Goal: Task Accomplishment & Management: Complete application form

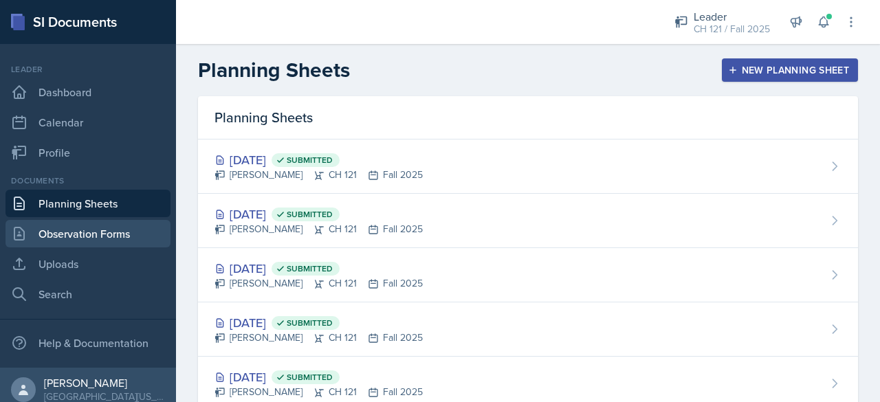
click at [111, 232] on link "Observation Forms" at bounding box center [87, 233] width 165 height 27
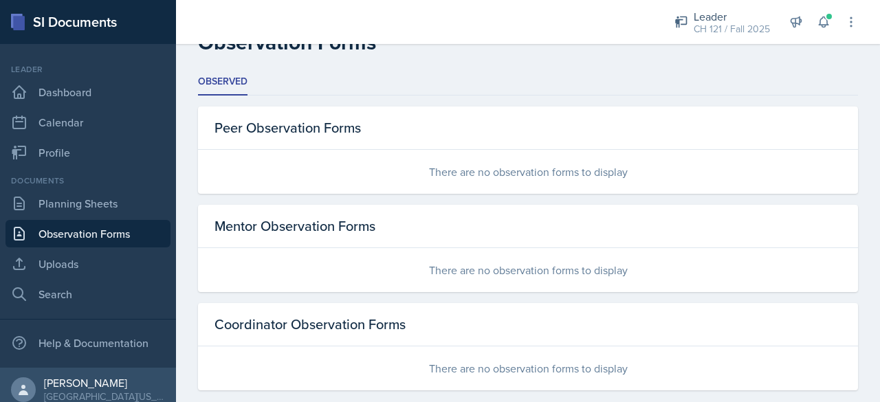
scroll to position [47, 0]
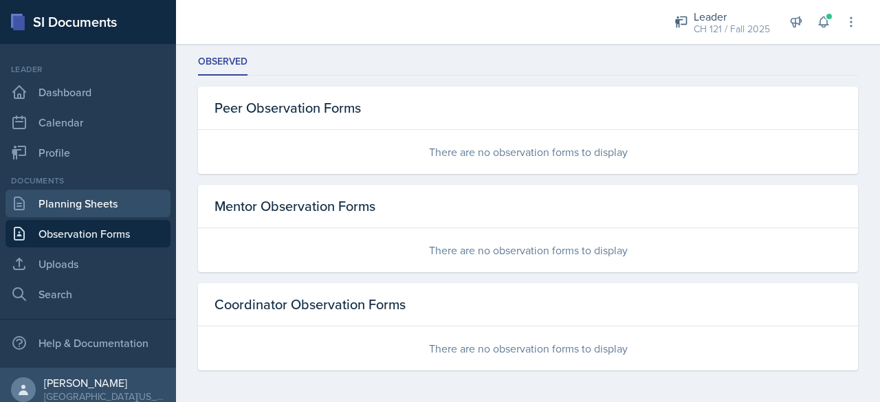
click at [115, 195] on link "Planning Sheets" at bounding box center [87, 203] width 165 height 27
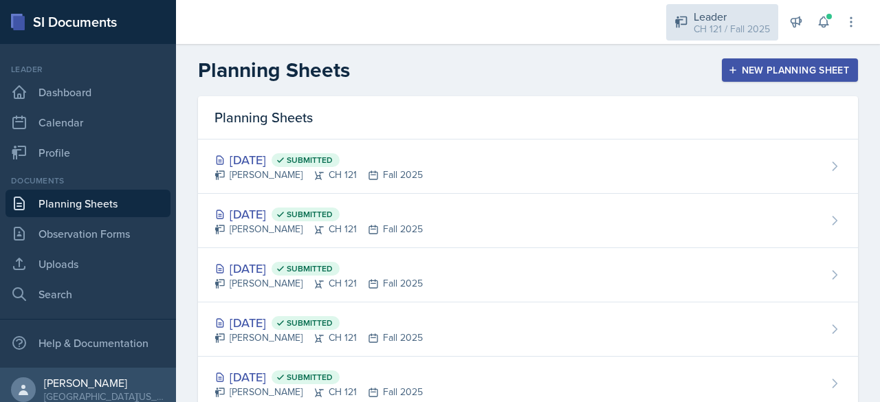
click at [739, 30] on div "CH 121 / Fall 2025" at bounding box center [732, 29] width 76 height 14
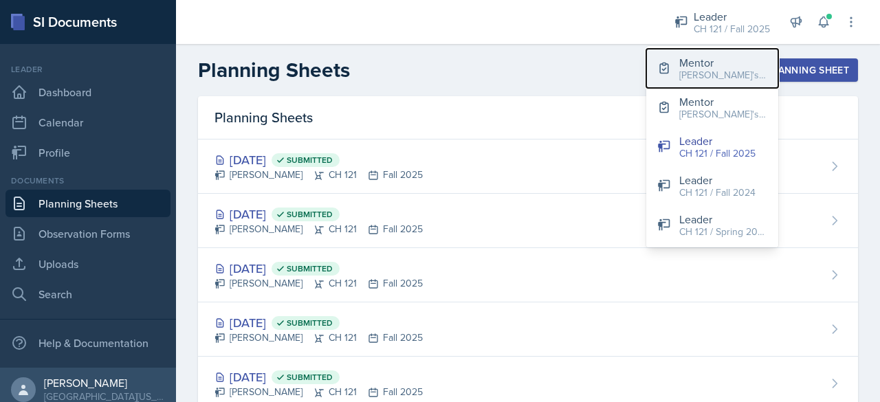
click at [747, 76] on div "[PERSON_NAME]'s Groups / Fall 2025" at bounding box center [723, 75] width 88 height 14
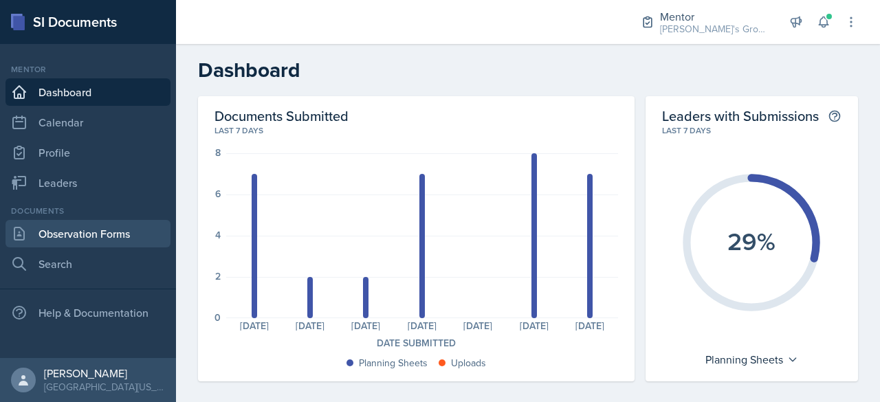
click at [130, 239] on link "Observation Forms" at bounding box center [87, 233] width 165 height 27
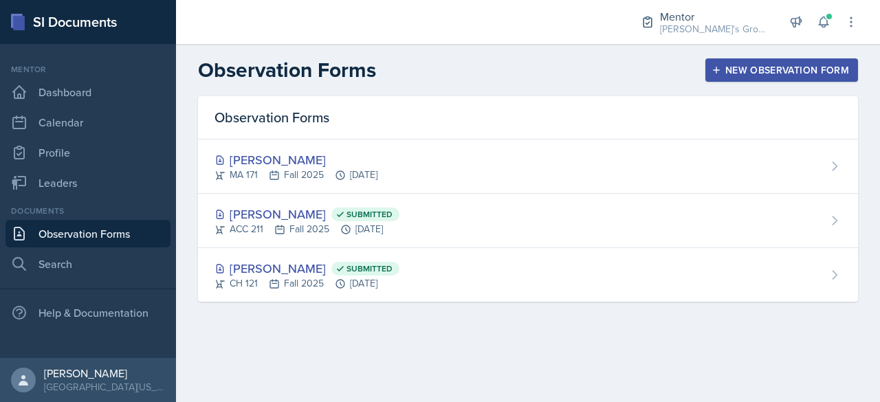
click at [823, 69] on div "New Observation Form" at bounding box center [781, 70] width 135 height 11
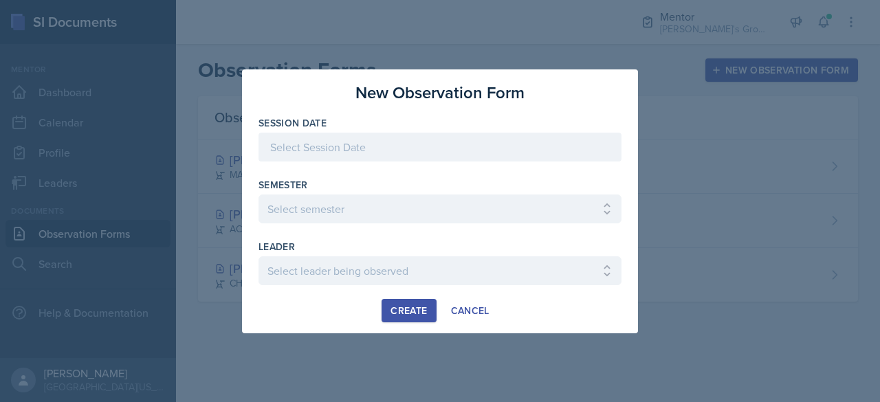
click at [773, 166] on div at bounding box center [440, 201] width 880 height 402
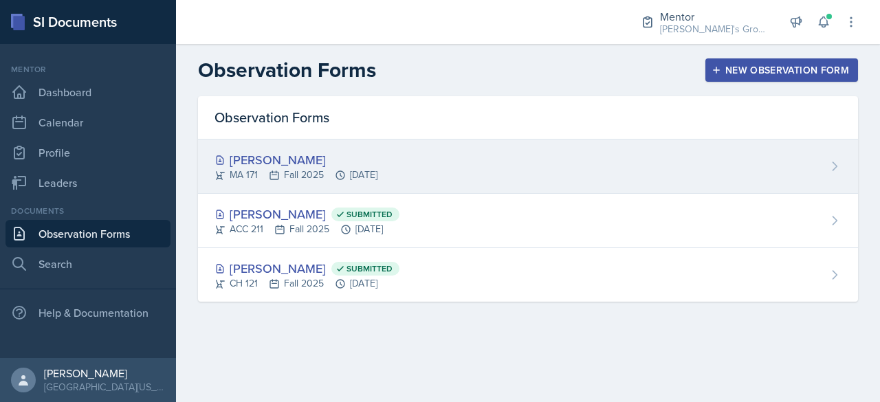
click at [455, 175] on div "[PERSON_NAME] MA 171 Fall 2025 [DATE]" at bounding box center [528, 167] width 660 height 54
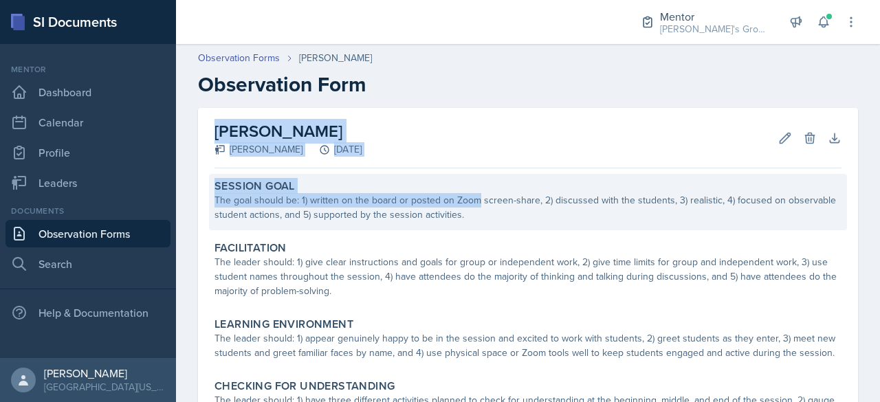
drag, startPoint x: 506, startPoint y: 103, endPoint x: 477, endPoint y: 205, distance: 105.8
click at [477, 205] on div "Observation Forms [PERSON_NAME] Observation Form [PERSON_NAME] [PERSON_NAME] [D…" at bounding box center [528, 376] width 704 height 678
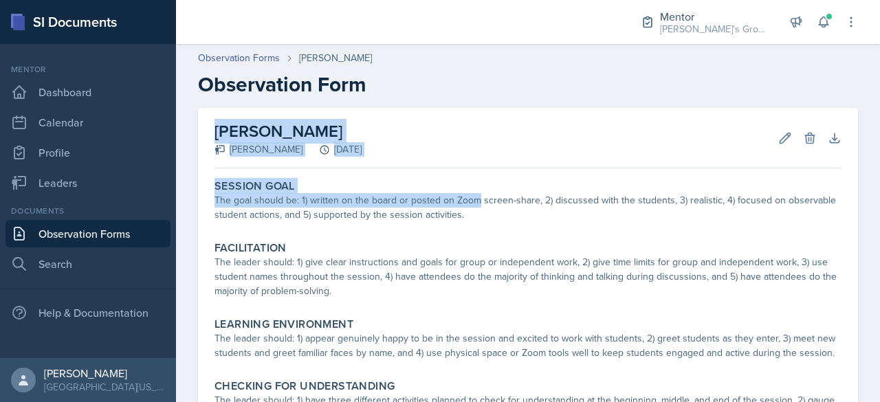
drag, startPoint x: 529, startPoint y: 81, endPoint x: 458, endPoint y: 92, distance: 71.7
click at [458, 92] on h2 "Observation Form" at bounding box center [528, 84] width 660 height 25
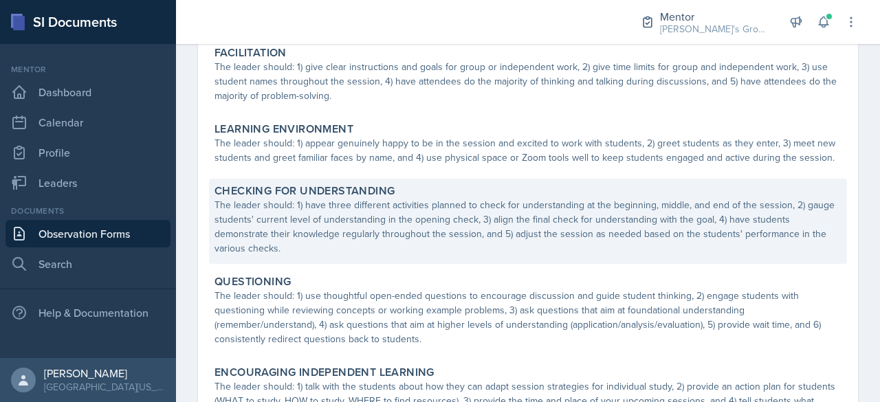
scroll to position [209, 0]
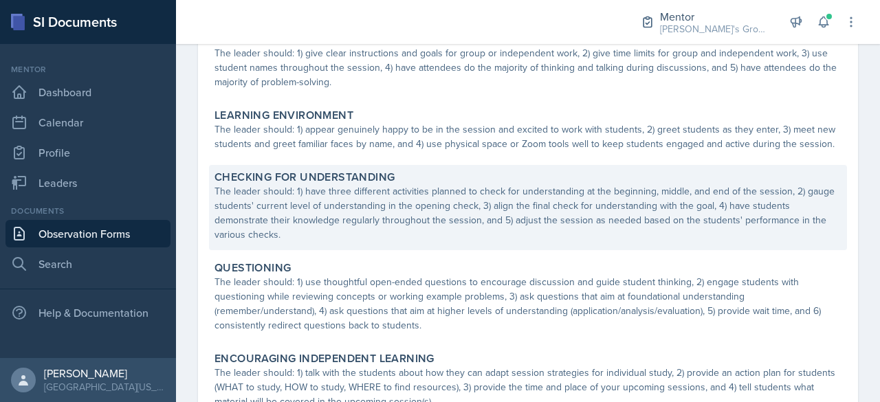
click at [654, 247] on div "Checking for Understanding The leader should: 1) have three different activitie…" at bounding box center [528, 207] width 638 height 85
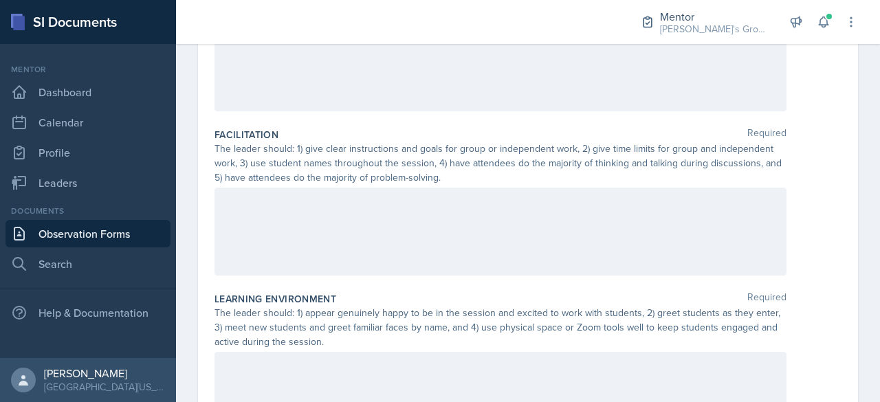
click at [653, 249] on div at bounding box center [500, 232] width 572 height 88
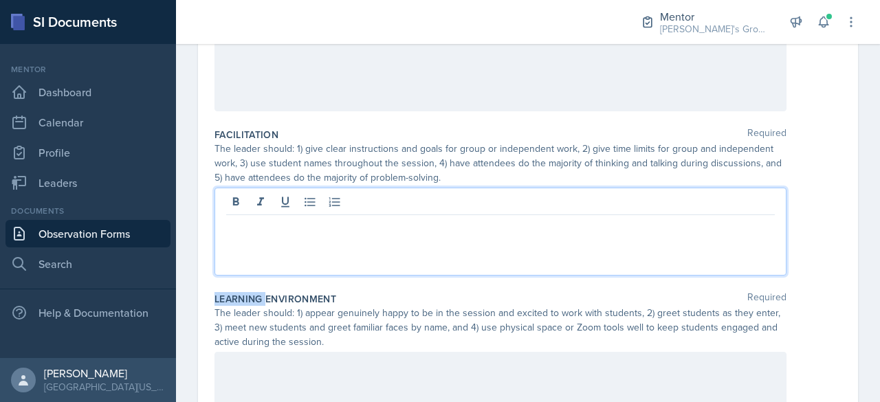
scroll to position [232, 0]
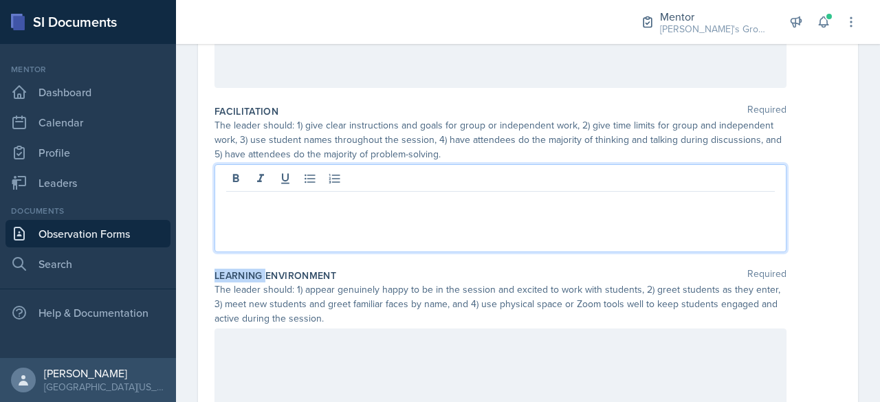
click at [653, 249] on div at bounding box center [500, 208] width 572 height 88
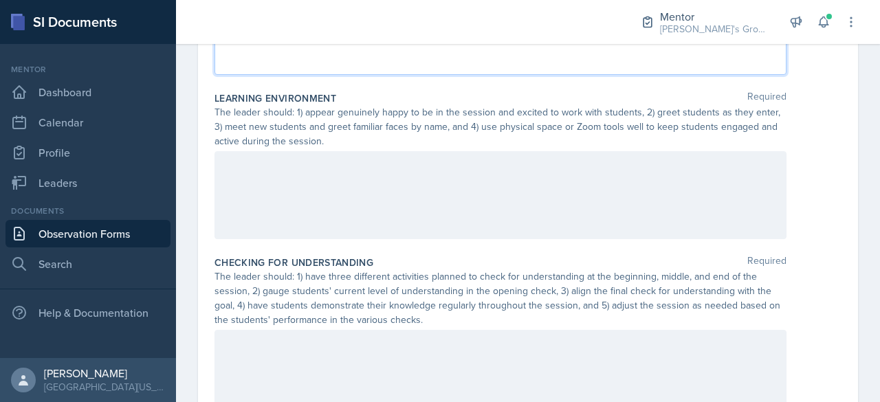
scroll to position [390, 0]
